Goal: Find specific page/section: Find specific page/section

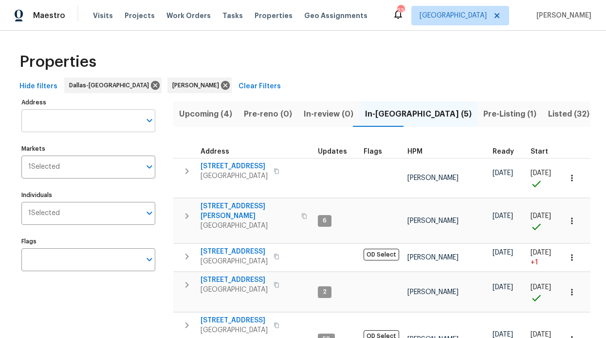
click at [86, 123] on input "Address" at bounding box center [80, 120] width 119 height 23
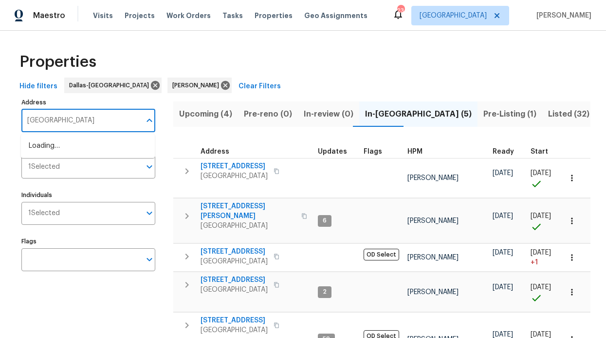
type input "crest cove"
click at [77, 170] on li "3855 Crest Cove Cir Dallas TX 75244" at bounding box center [88, 162] width 134 height 16
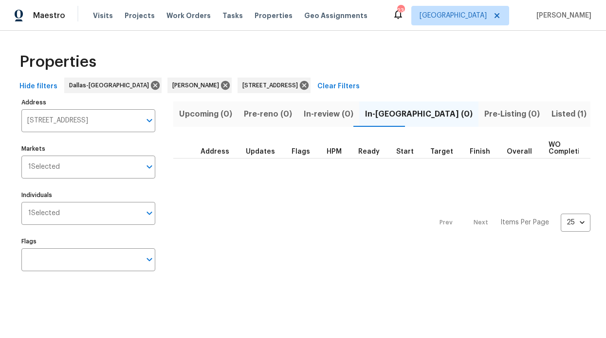
click at [552, 116] on span "Listed (1)" at bounding box center [569, 114] width 35 height 14
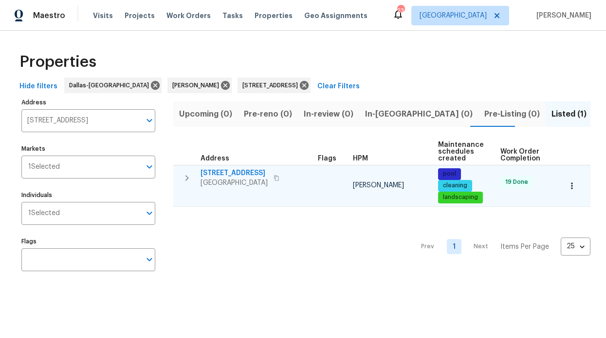
click at [234, 170] on span "3855 Crest Cove Cir" at bounding box center [234, 173] width 67 height 10
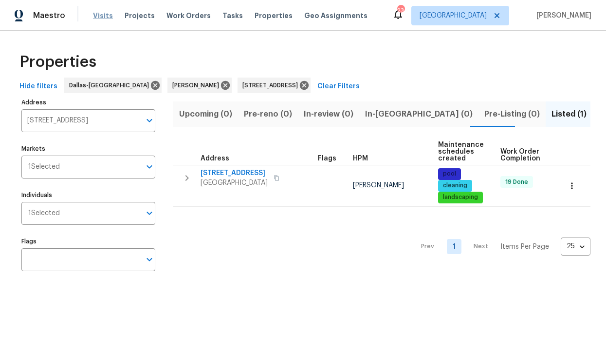
click at [108, 19] on span "Visits" at bounding box center [103, 16] width 20 height 10
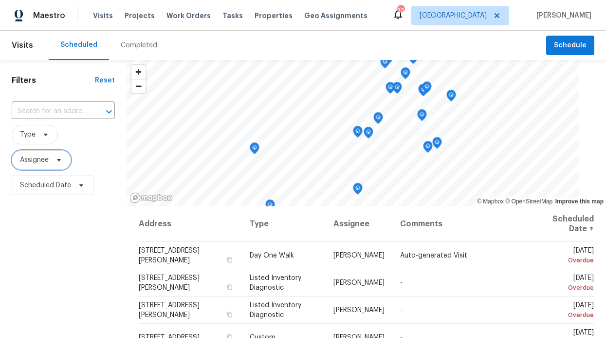
click at [36, 164] on span "Assignee" at bounding box center [34, 160] width 29 height 10
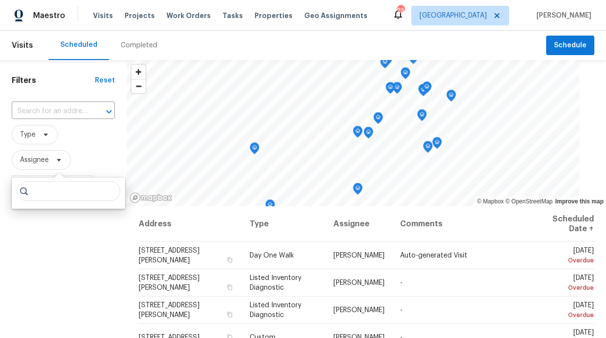
click at [40, 194] on input "search" at bounding box center [69, 190] width 104 height 19
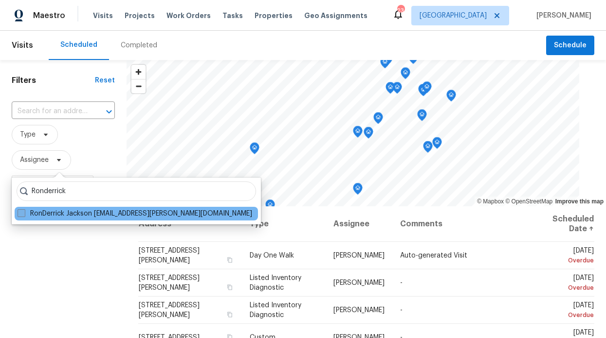
type input "Ronderrick"
click at [32, 213] on label "RonDerrick Jackson [EMAIL_ADDRESS][PERSON_NAME][DOMAIN_NAME]" at bounding box center [135, 213] width 235 height 10
click at [24, 213] on input "RonDerrick Jackson [EMAIL_ADDRESS][PERSON_NAME][DOMAIN_NAME]" at bounding box center [21, 211] width 6 height 6
checkbox input "true"
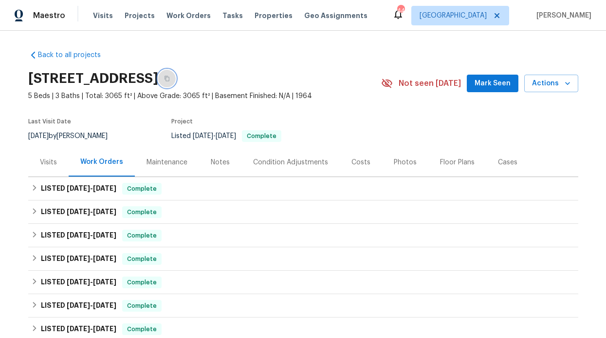
click at [170, 78] on icon "button" at bounding box center [167, 78] width 5 height 5
click at [128, 13] on span "Projects" at bounding box center [140, 16] width 30 height 10
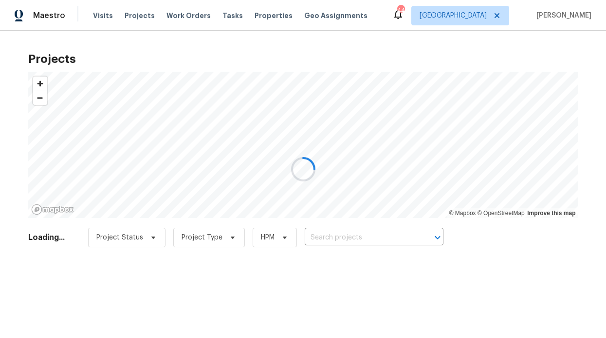
click at [183, 18] on div at bounding box center [303, 169] width 606 height 338
click at [185, 15] on div at bounding box center [303, 169] width 606 height 338
click at [184, 15] on div at bounding box center [303, 169] width 606 height 338
click at [183, 14] on div at bounding box center [303, 169] width 606 height 338
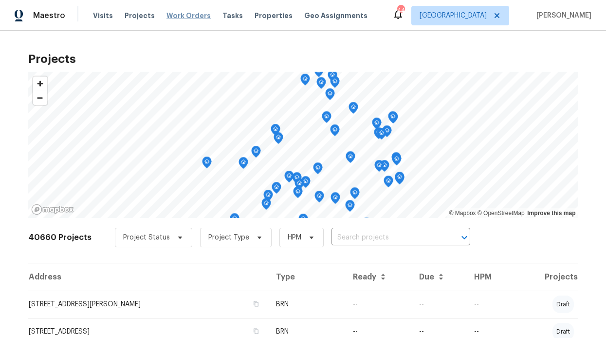
click at [176, 12] on span "Work Orders" at bounding box center [189, 16] width 44 height 10
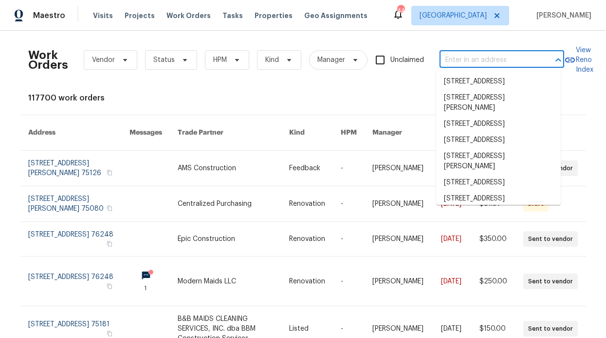
click at [454, 57] on input "text" at bounding box center [488, 60] width 97 height 15
type input "2"
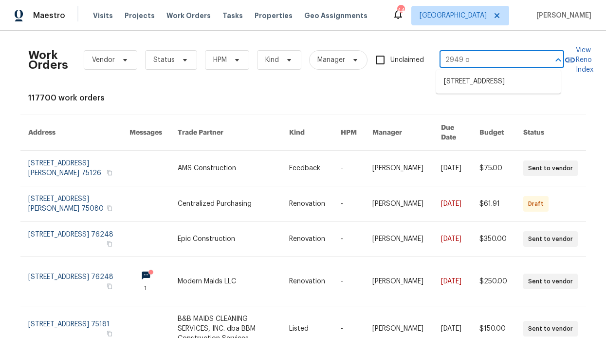
click at [468, 63] on input "2949 o" at bounding box center [488, 60] width 97 height 15
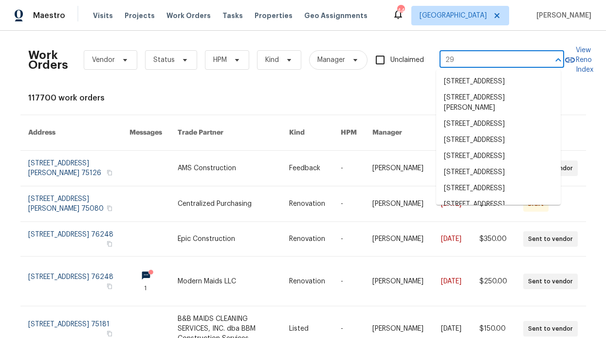
type input "2"
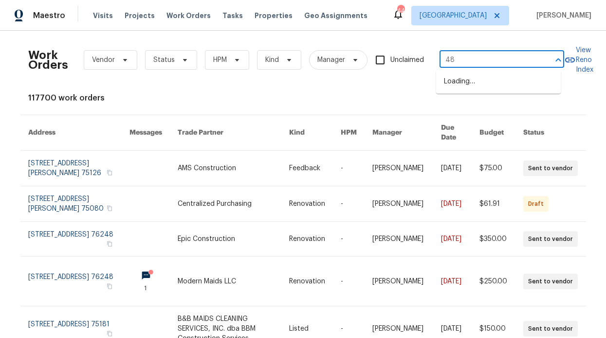
type input "4"
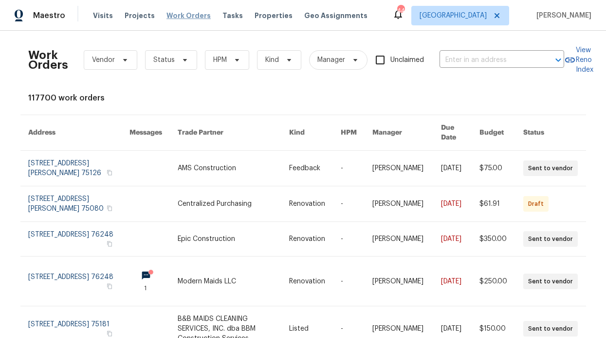
click at [169, 14] on span "Work Orders" at bounding box center [189, 16] width 44 height 10
click at [255, 17] on span "Properties" at bounding box center [274, 16] width 38 height 10
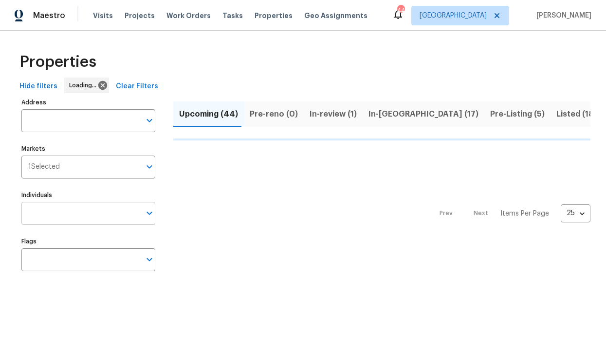
click at [64, 216] on input "Individuals" at bounding box center [80, 213] width 119 height 23
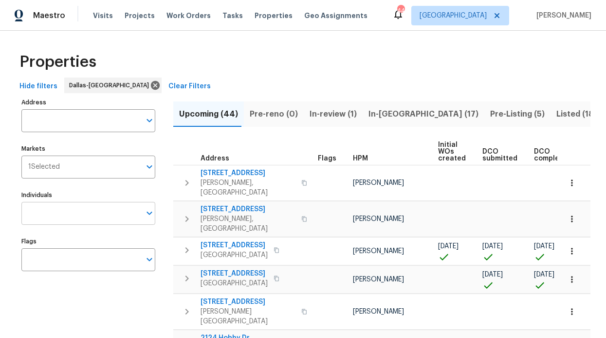
click at [72, 223] on input "Individuals" at bounding box center [80, 213] width 119 height 23
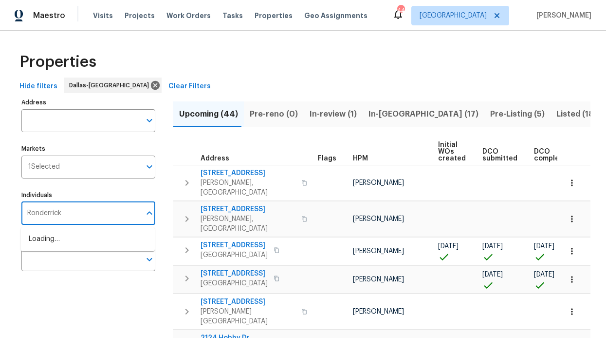
type input "Ronderrick"
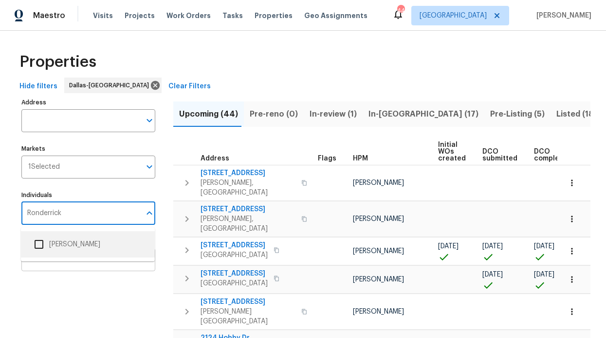
click at [69, 255] on li "[PERSON_NAME]" at bounding box center [88, 244] width 134 height 26
click at [67, 215] on input "Individuals" at bounding box center [80, 213] width 119 height 23
click at [59, 237] on li "[PERSON_NAME]" at bounding box center [88, 244] width 118 height 20
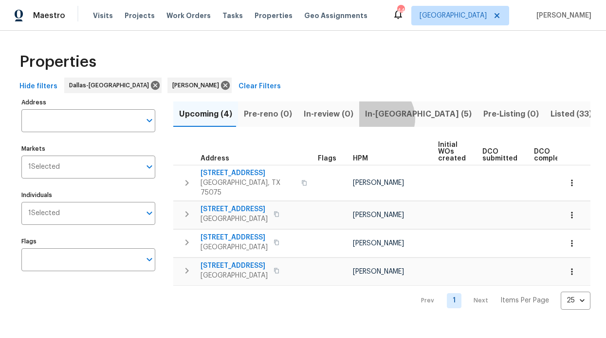
click at [372, 118] on span "In-[GEOGRAPHIC_DATA] (5)" at bounding box center [418, 114] width 107 height 14
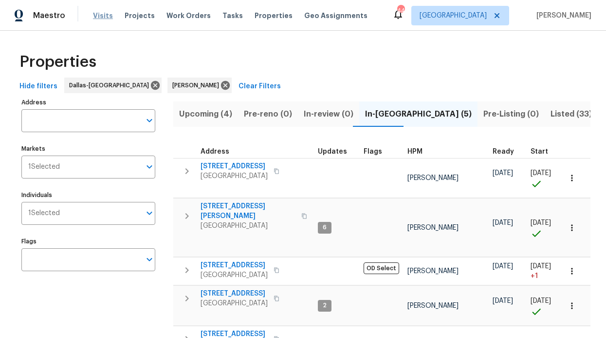
click at [94, 12] on span "Visits" at bounding box center [103, 16] width 20 height 10
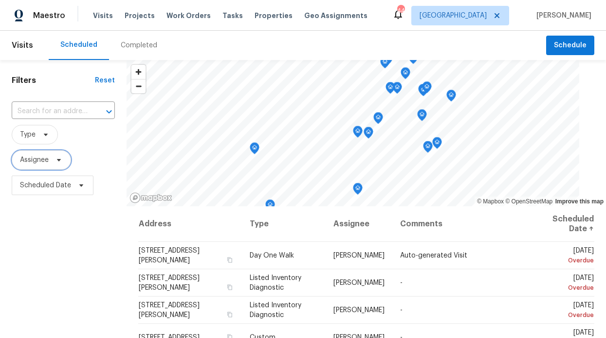
click at [49, 159] on span "Assignee" at bounding box center [41, 159] width 59 height 19
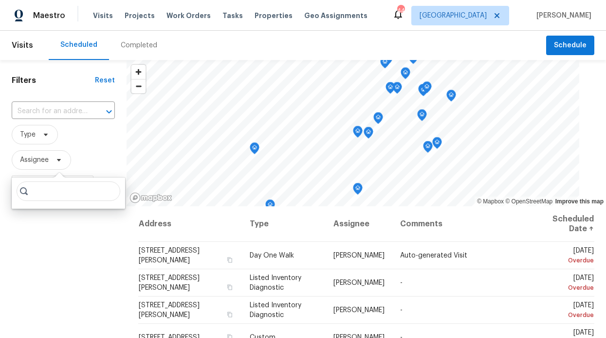
click at [46, 186] on input "search" at bounding box center [69, 190] width 104 height 19
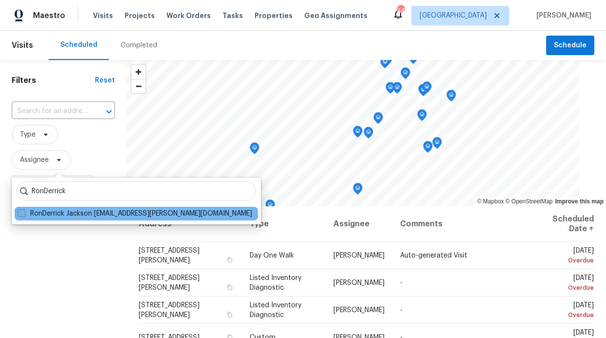
type input "RonDerrick"
click at [62, 213] on label "RonDerrick Jackson [EMAIL_ADDRESS][PERSON_NAME][DOMAIN_NAME]" at bounding box center [135, 213] width 235 height 10
click at [24, 213] on input "RonDerrick Jackson [EMAIL_ADDRESS][PERSON_NAME][DOMAIN_NAME]" at bounding box center [21, 211] width 6 height 6
checkbox input "true"
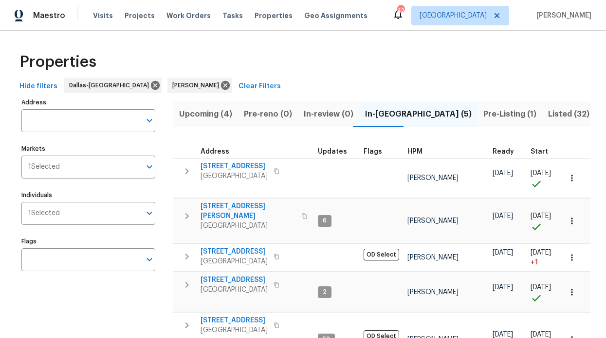
scroll to position [77, 0]
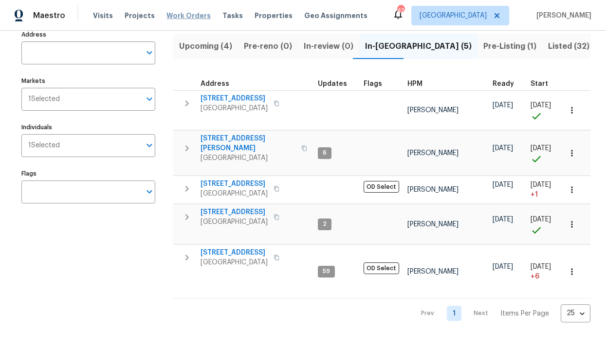
click at [169, 19] on span "Work Orders" at bounding box center [189, 16] width 44 height 10
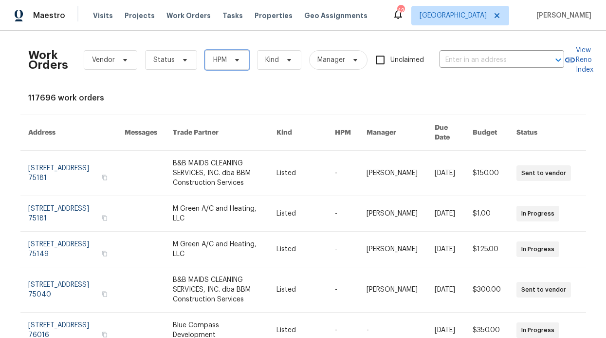
click at [240, 62] on span "HPM" at bounding box center [227, 59] width 44 height 19
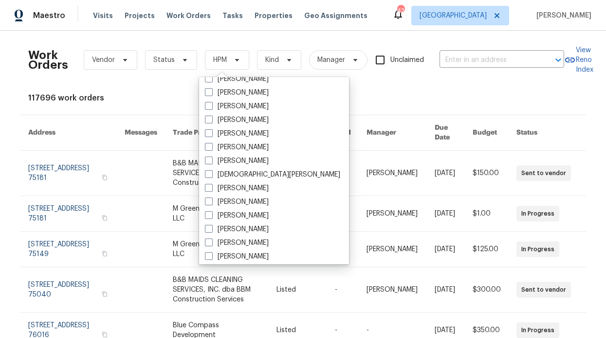
scroll to position [544, 0]
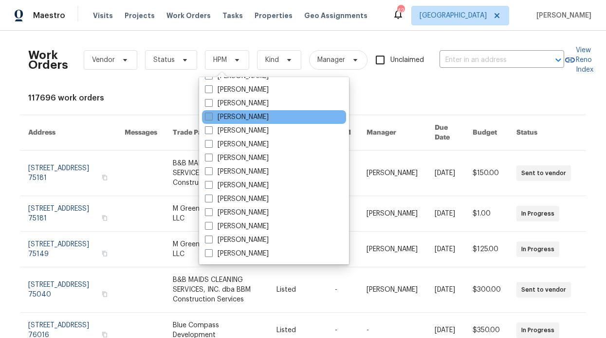
click at [240, 116] on label "[PERSON_NAME]" at bounding box center [237, 117] width 64 height 10
click at [211, 116] on input "[PERSON_NAME]" at bounding box center [208, 115] width 6 height 6
checkbox input "true"
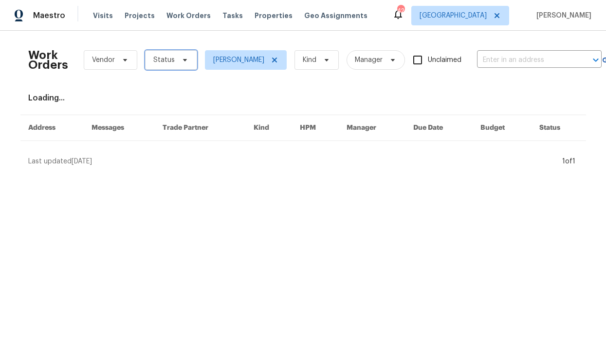
click at [181, 56] on icon at bounding box center [185, 60] width 8 height 8
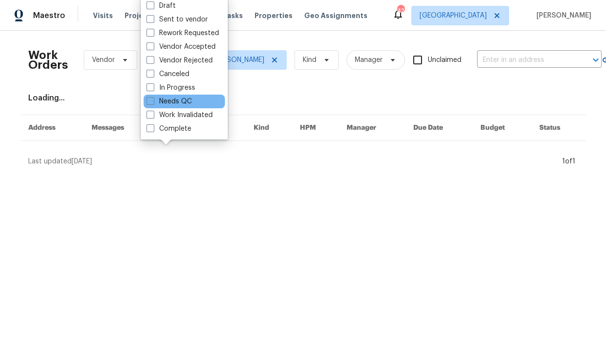
click at [181, 106] on div "Needs QC" at bounding box center [184, 101] width 81 height 14
click at [181, 104] on label "Needs QC" at bounding box center [169, 101] width 45 height 10
click at [153, 103] on input "Needs QC" at bounding box center [150, 99] width 6 height 6
checkbox input "true"
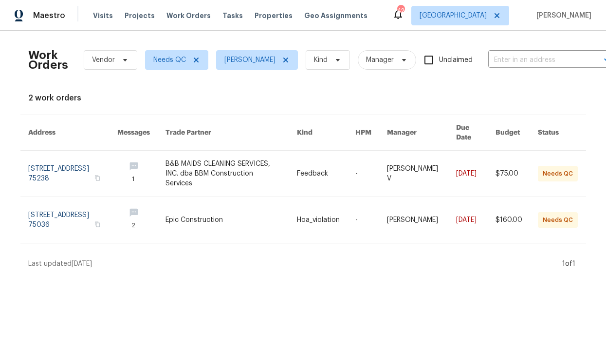
click at [157, 103] on div "Work Orders Vendor Needs QC RonDerrick Jackson Kind Manager Unclaimed ​ View Re…" at bounding box center [303, 153] width 550 height 230
